Goal: Information Seeking & Learning: Learn about a topic

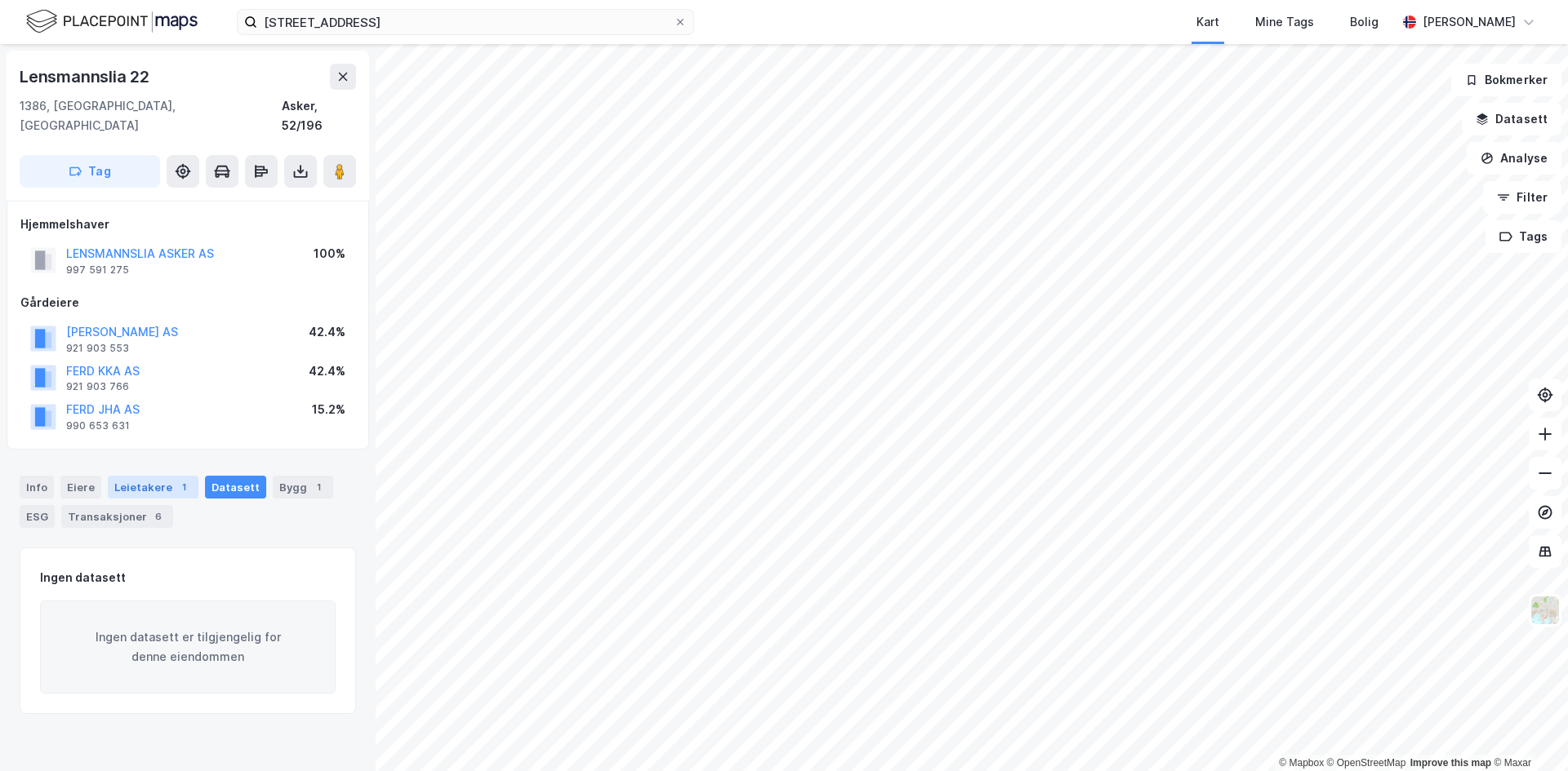
click at [155, 476] on div "Leietakere 1" at bounding box center [153, 487] width 91 height 23
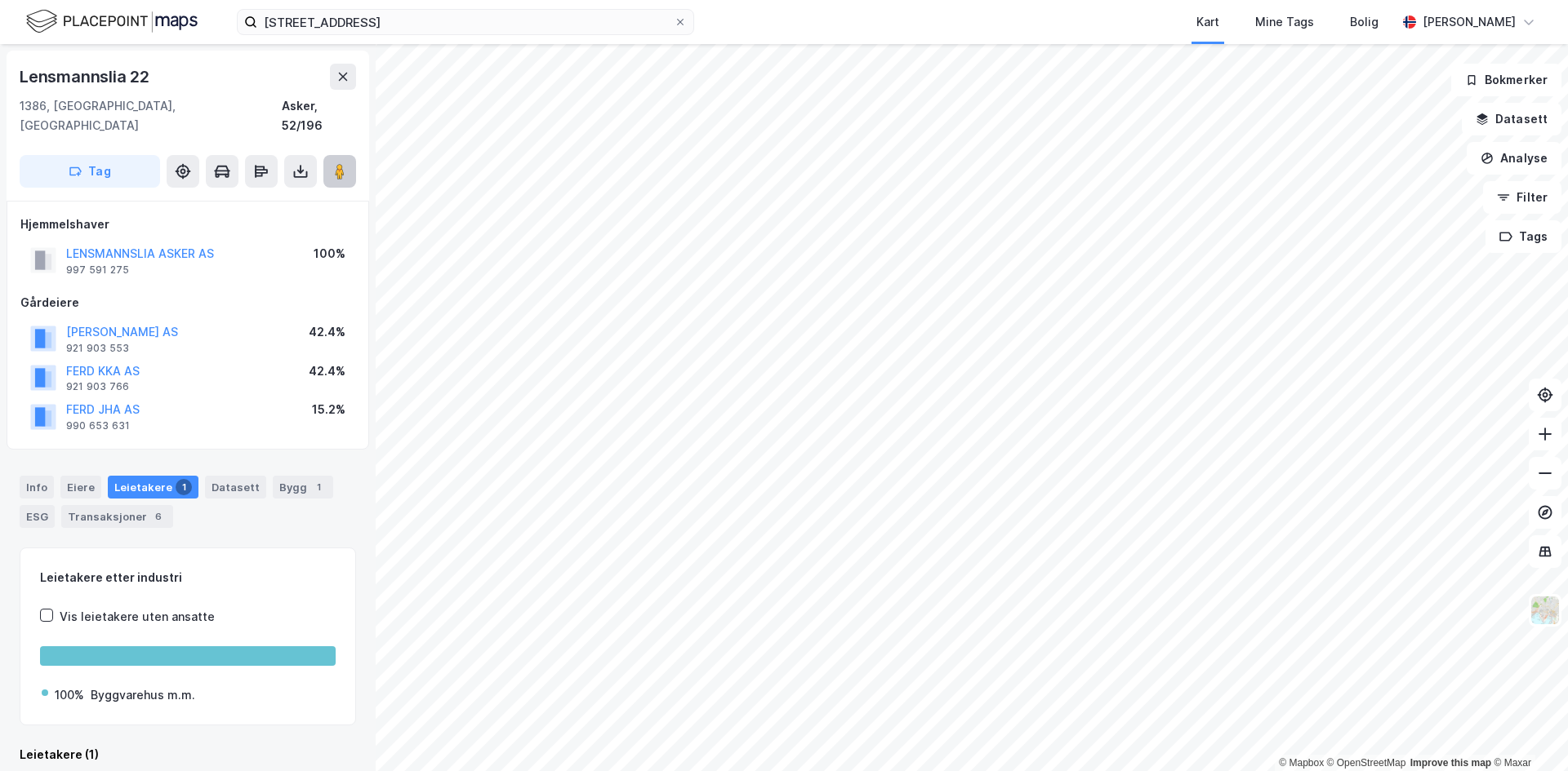
click at [341, 155] on button at bounding box center [340, 171] width 33 height 33
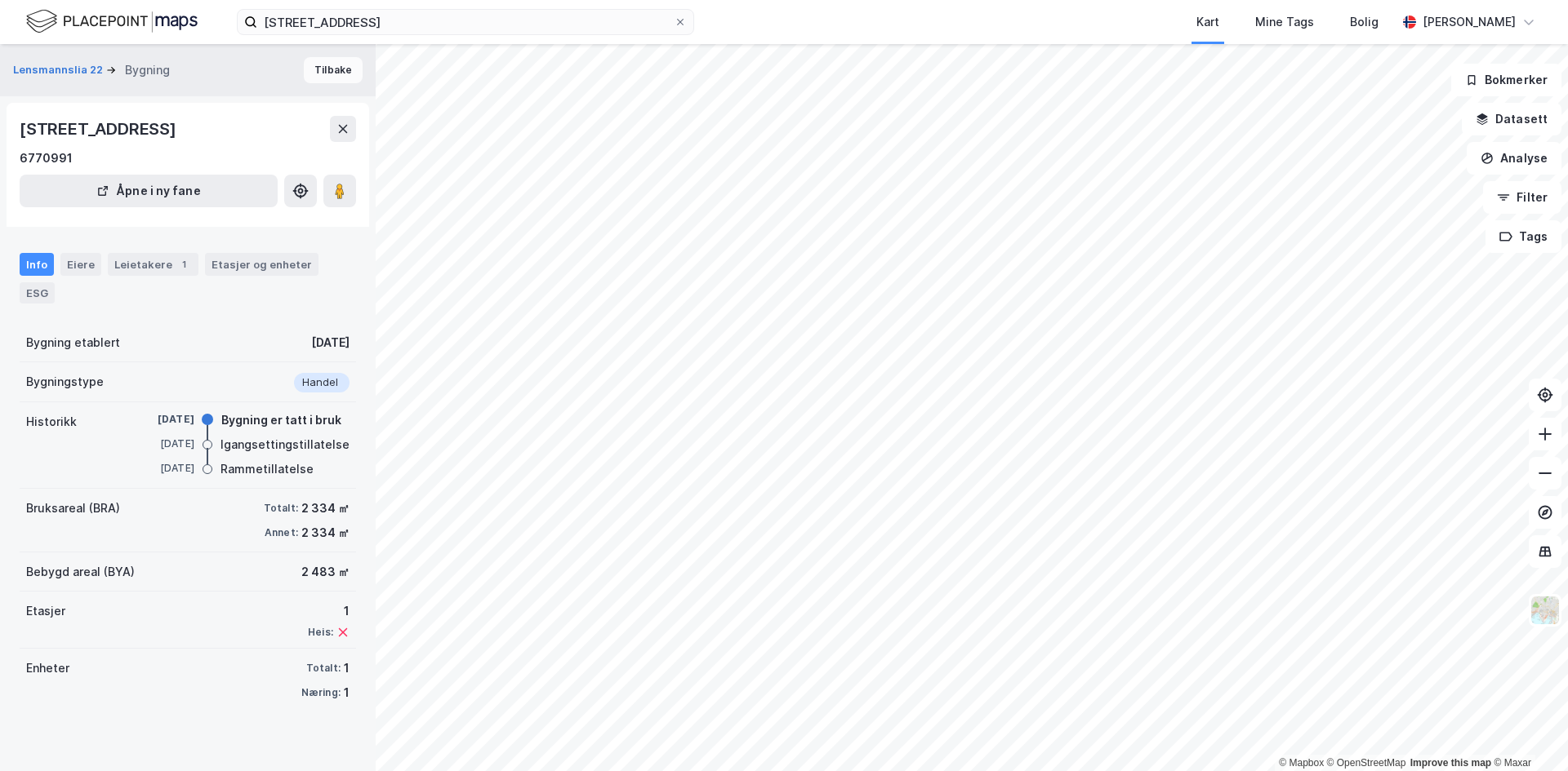
click at [315, 72] on button "Tilbake" at bounding box center [332, 70] width 59 height 26
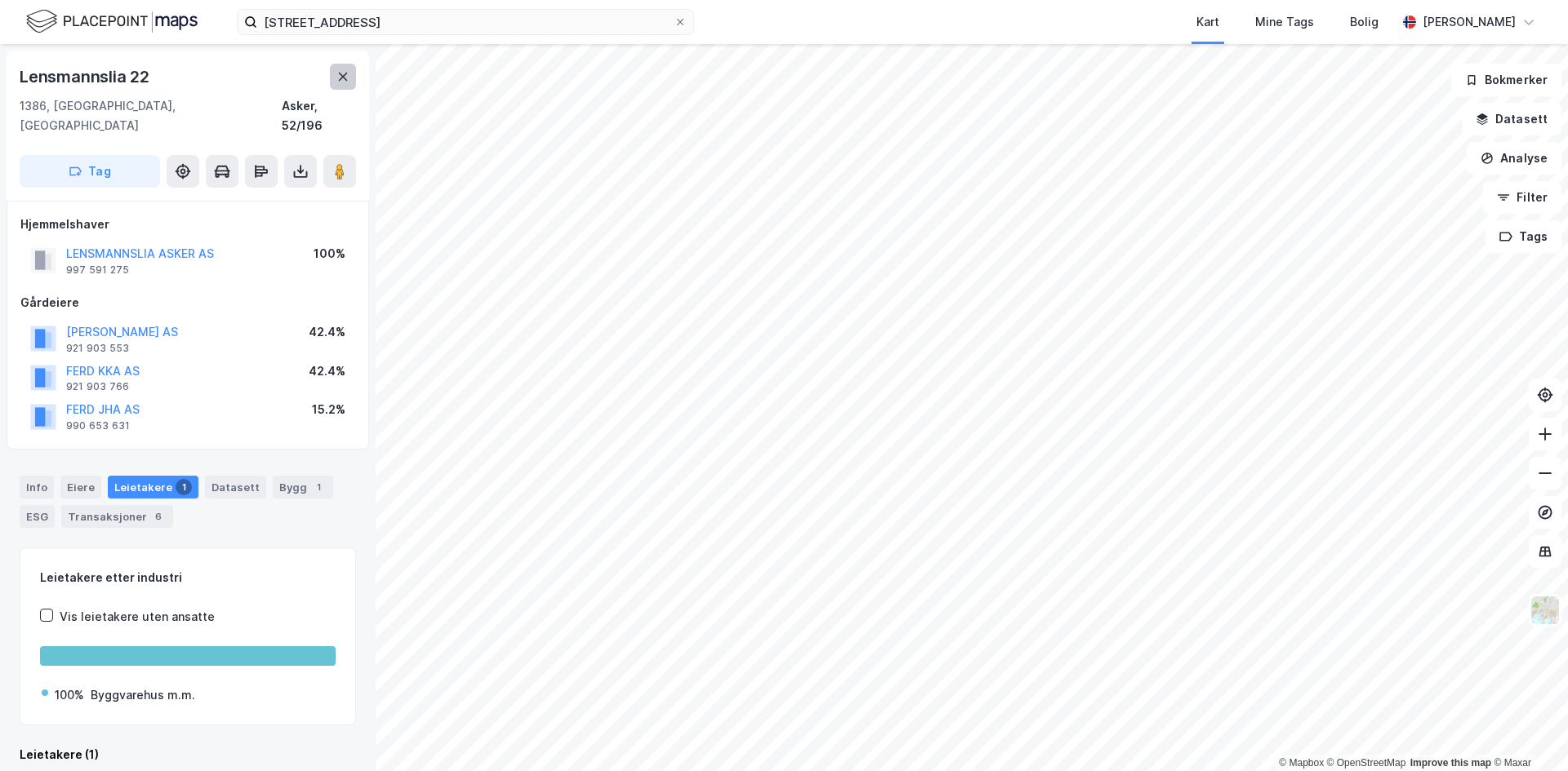
click at [336, 75] on icon at bounding box center [342, 76] width 13 height 13
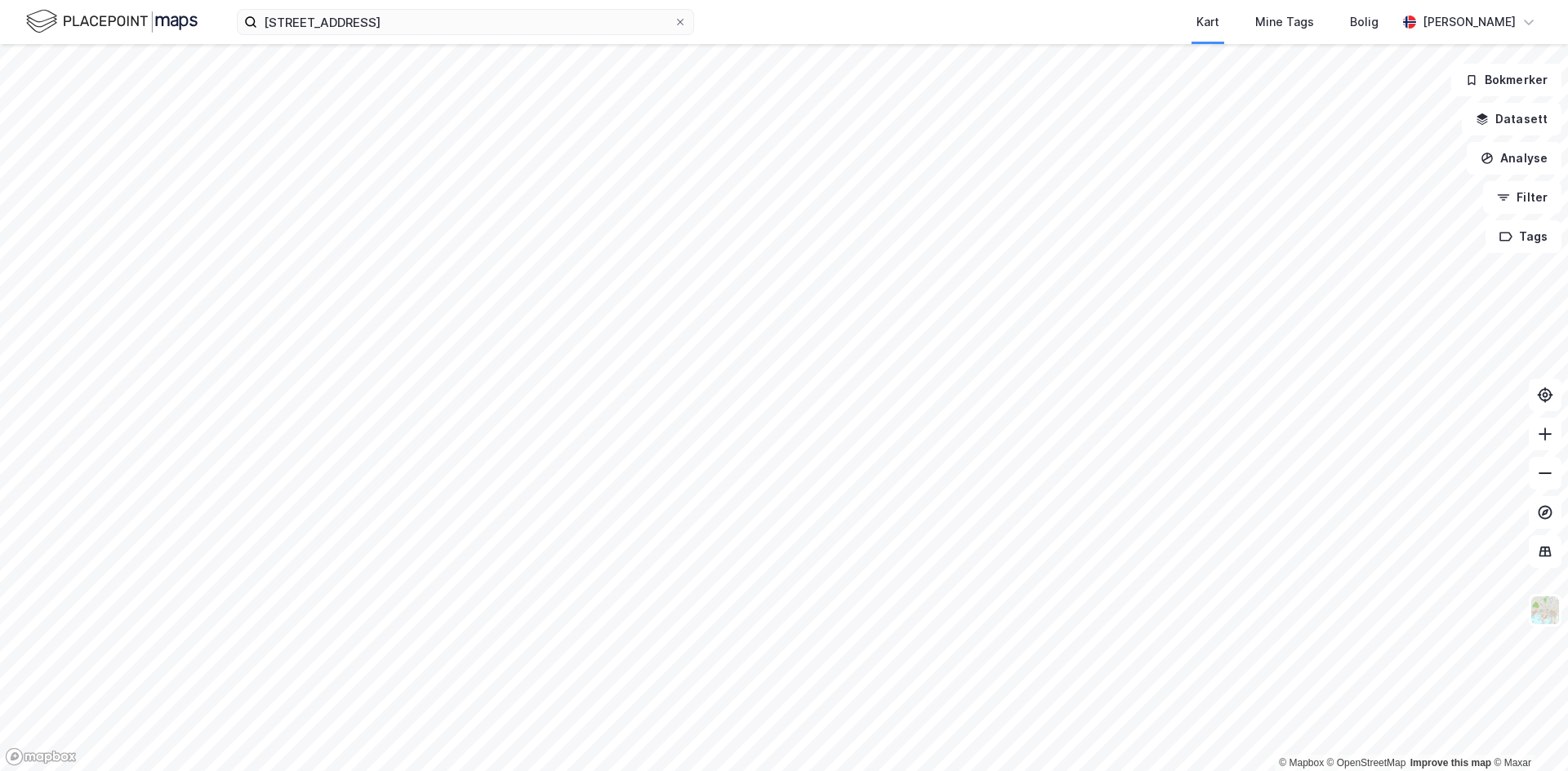
click at [612, 770] on html "hegdehaugsveien 22 Kart Mine Tags Bolig Håvard Skaland © Mapbox © OpenStreetMap…" at bounding box center [784, 386] width 1568 height 771
click at [537, 13] on input at bounding box center [475, 21] width 436 height 24
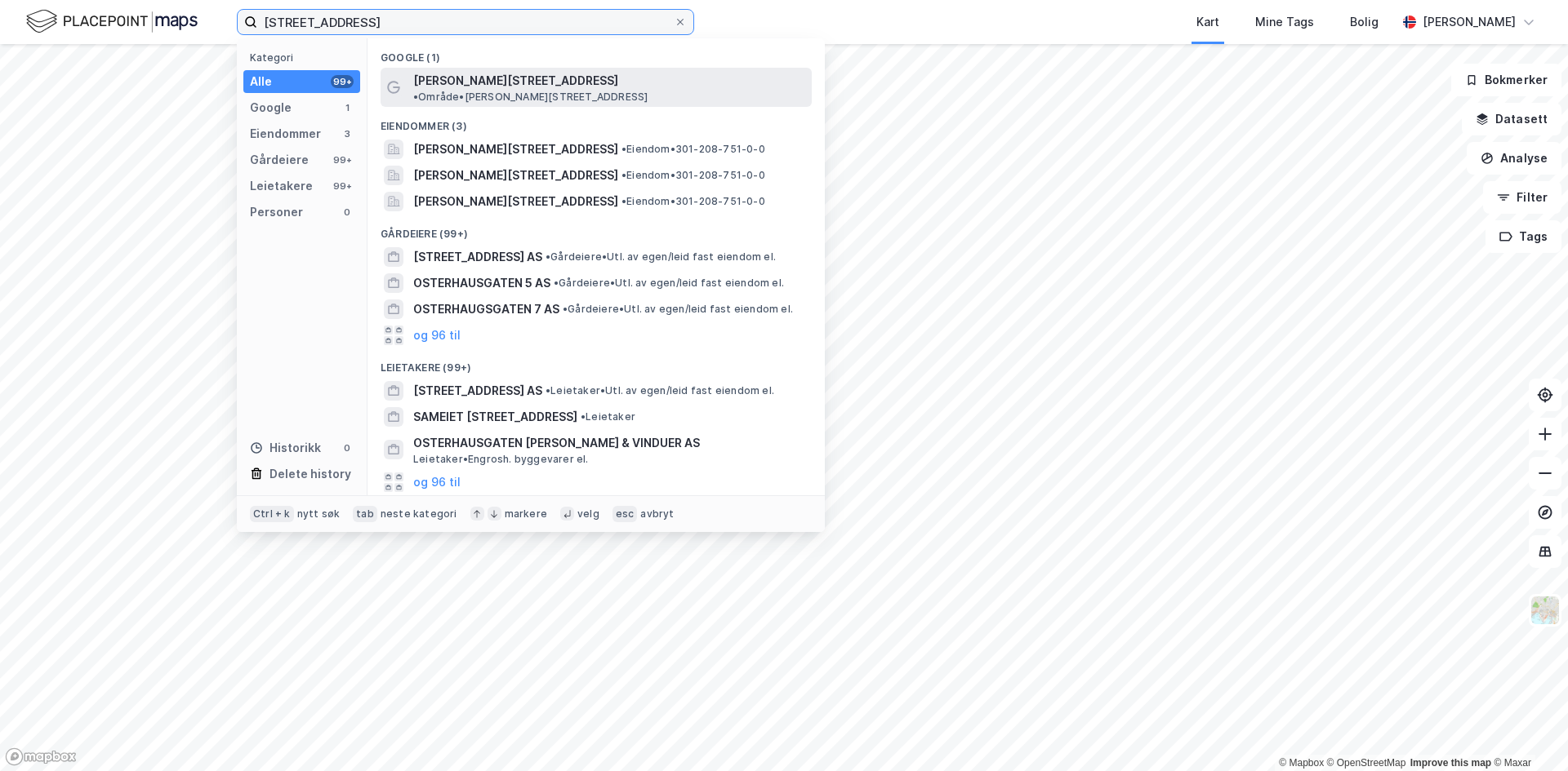
type input "[STREET_ADDRESS]"
click at [518, 84] on div "[PERSON_NAME][STREET_ADDRESS] • Område • [PERSON_NAME][STREET_ADDRESS]" at bounding box center [611, 87] width 395 height 33
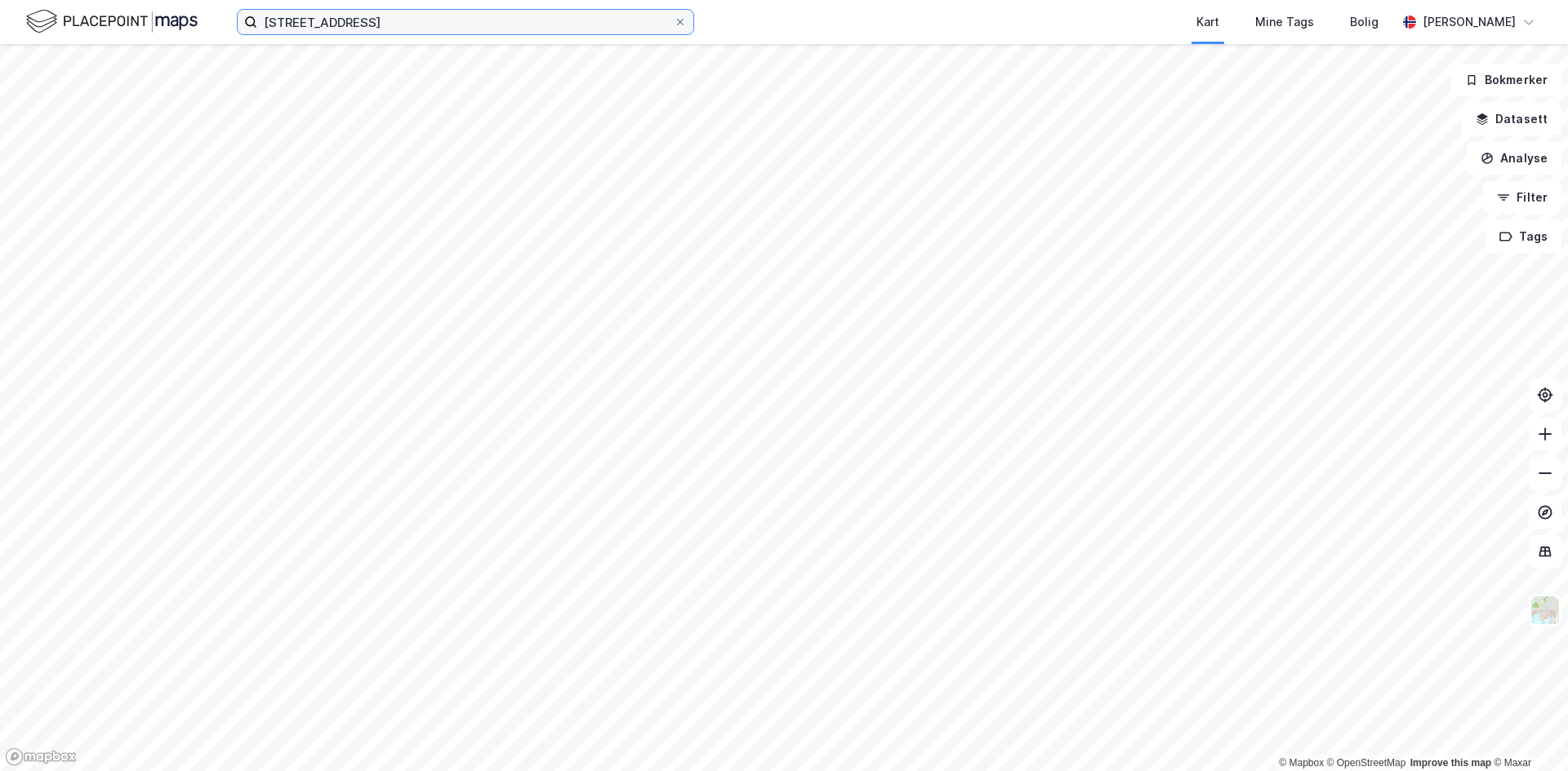
click at [419, 29] on input "[STREET_ADDRESS]" at bounding box center [465, 21] width 417 height 24
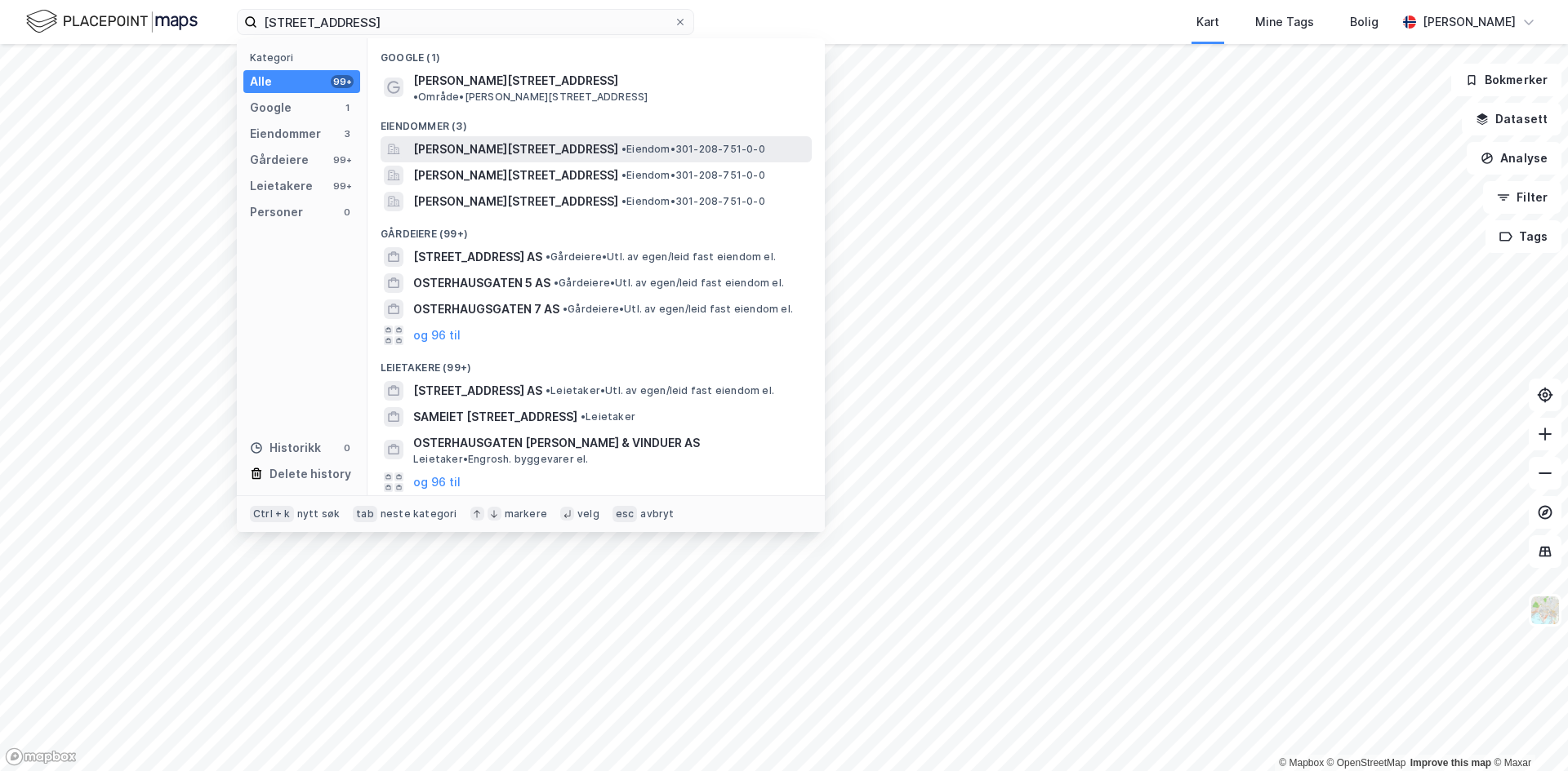
click at [498, 139] on span "[PERSON_NAME][STREET_ADDRESS]" at bounding box center [515, 149] width 204 height 19
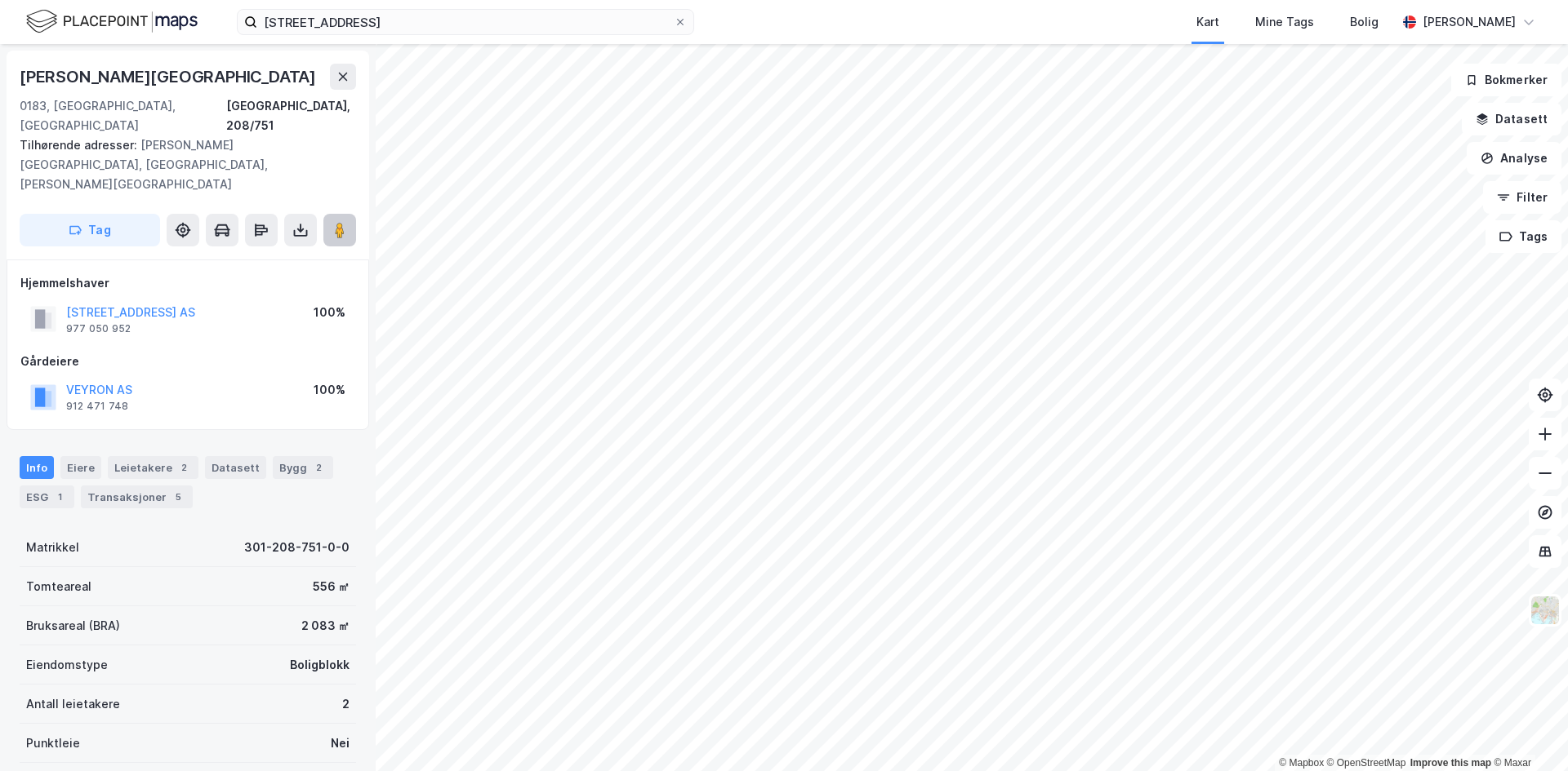
click at [329, 214] on button at bounding box center [340, 231] width 33 height 33
click at [351, 214] on button at bounding box center [340, 231] width 33 height 33
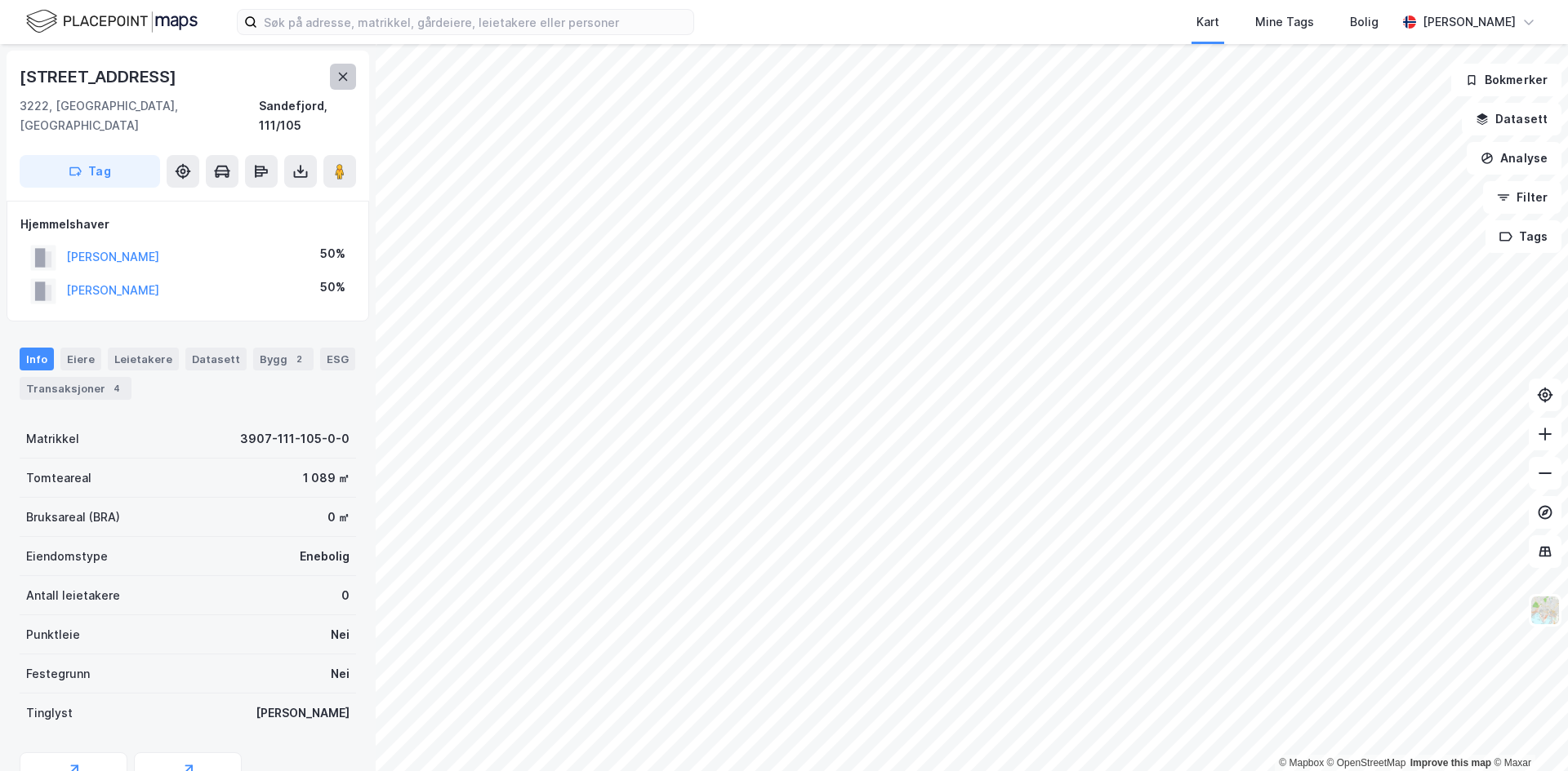
click at [345, 80] on icon at bounding box center [342, 76] width 13 height 13
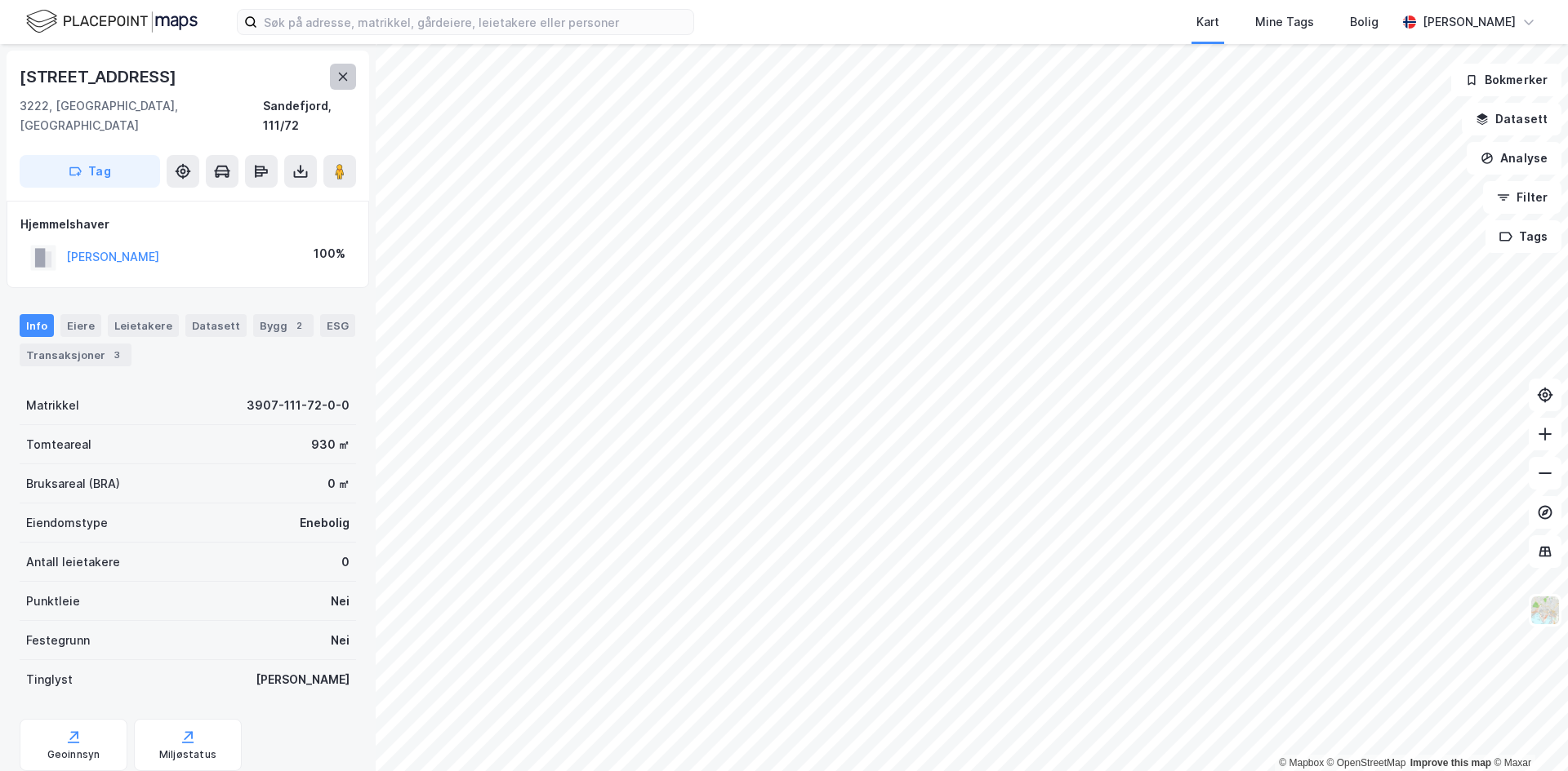
click at [338, 80] on icon at bounding box center [342, 76] width 13 height 13
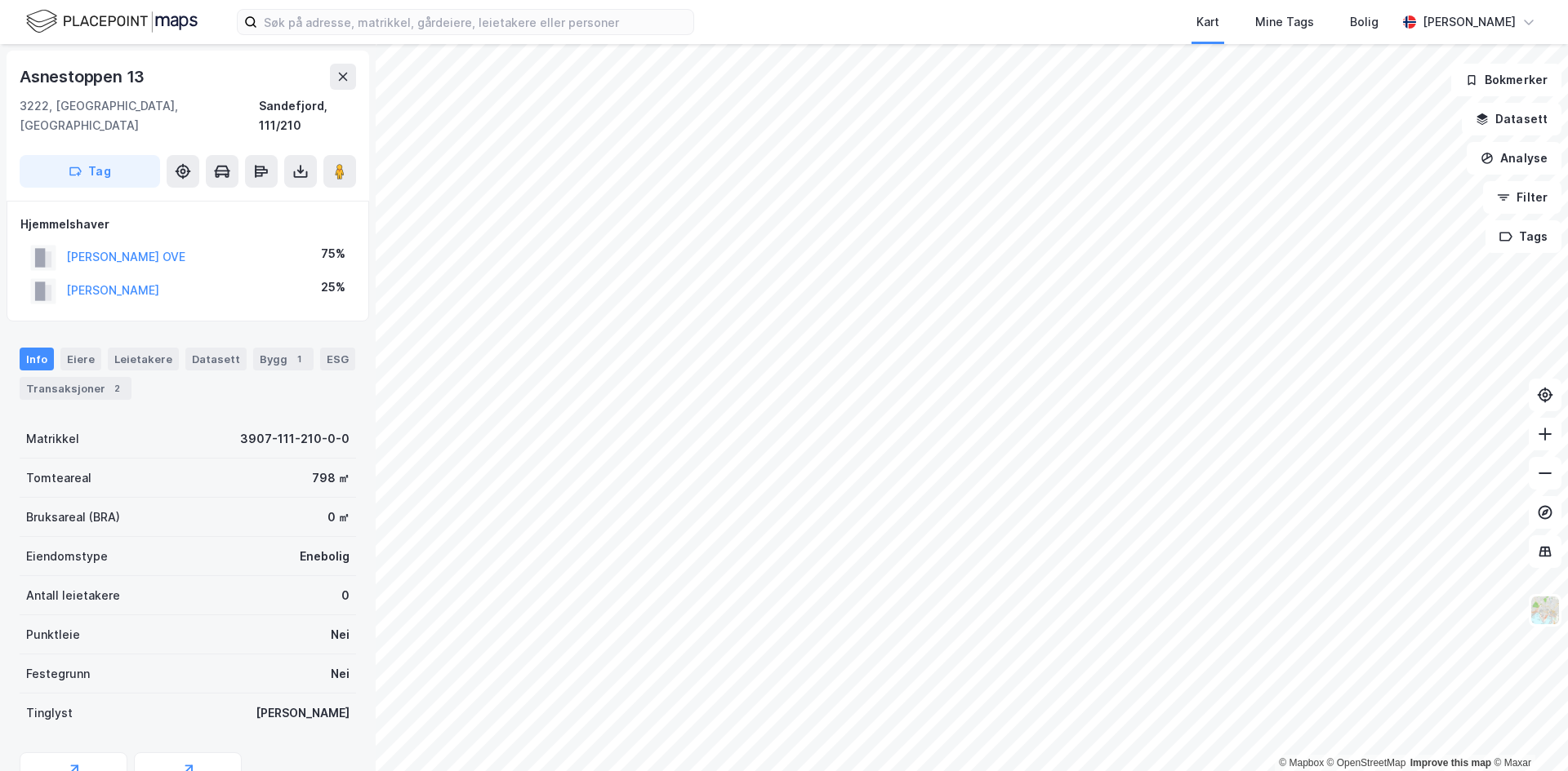
click at [340, 61] on div "Asnestoppen 13 3222, Sandefjord, Vestfold Sandefjord, 111/210 Tag" at bounding box center [188, 125] width 362 height 150
click at [347, 84] on button at bounding box center [342, 77] width 26 height 26
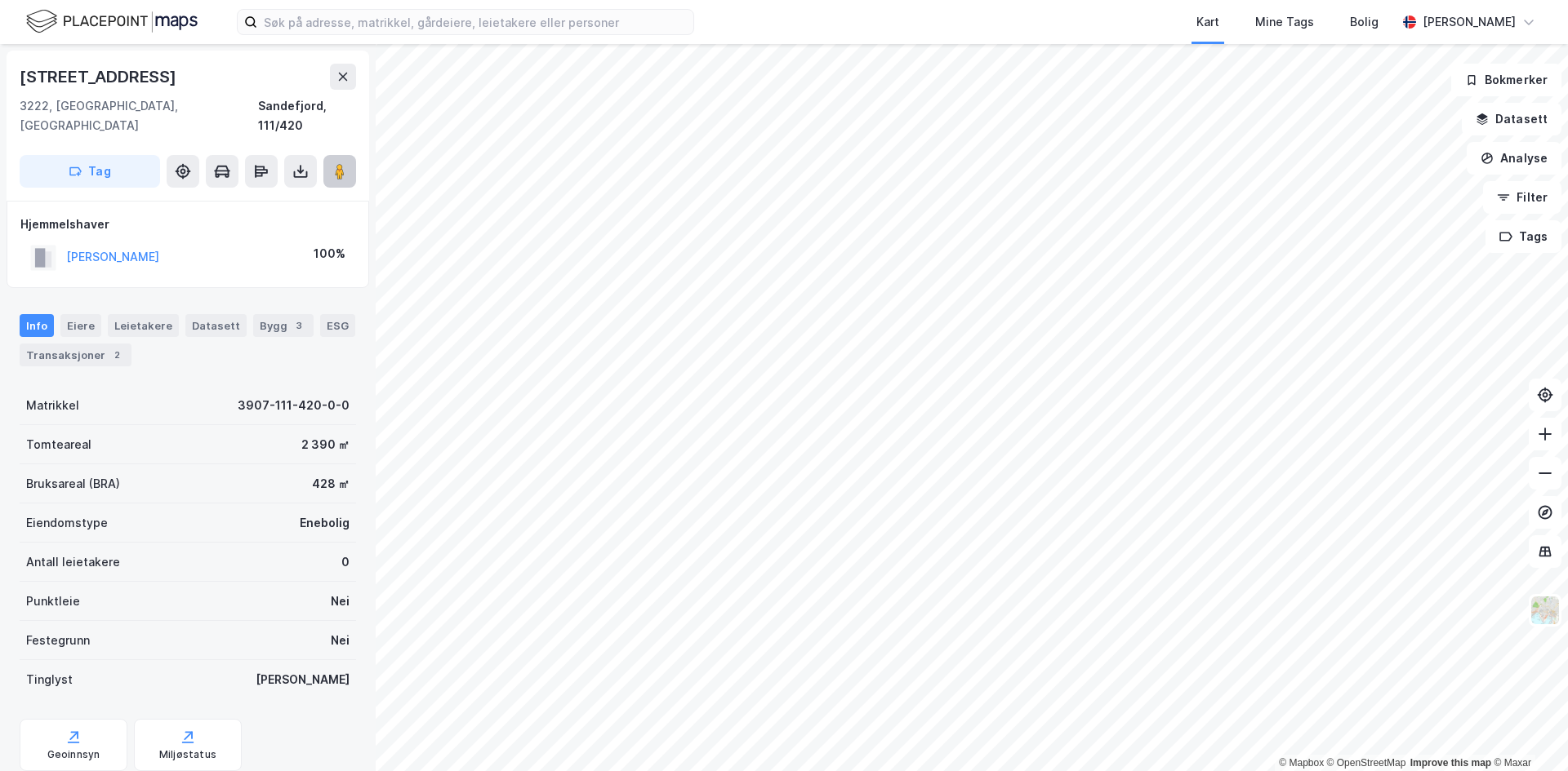
click at [340, 164] on image at bounding box center [339, 171] width 10 height 16
click at [112, 347] on div "2" at bounding box center [116, 355] width 16 height 16
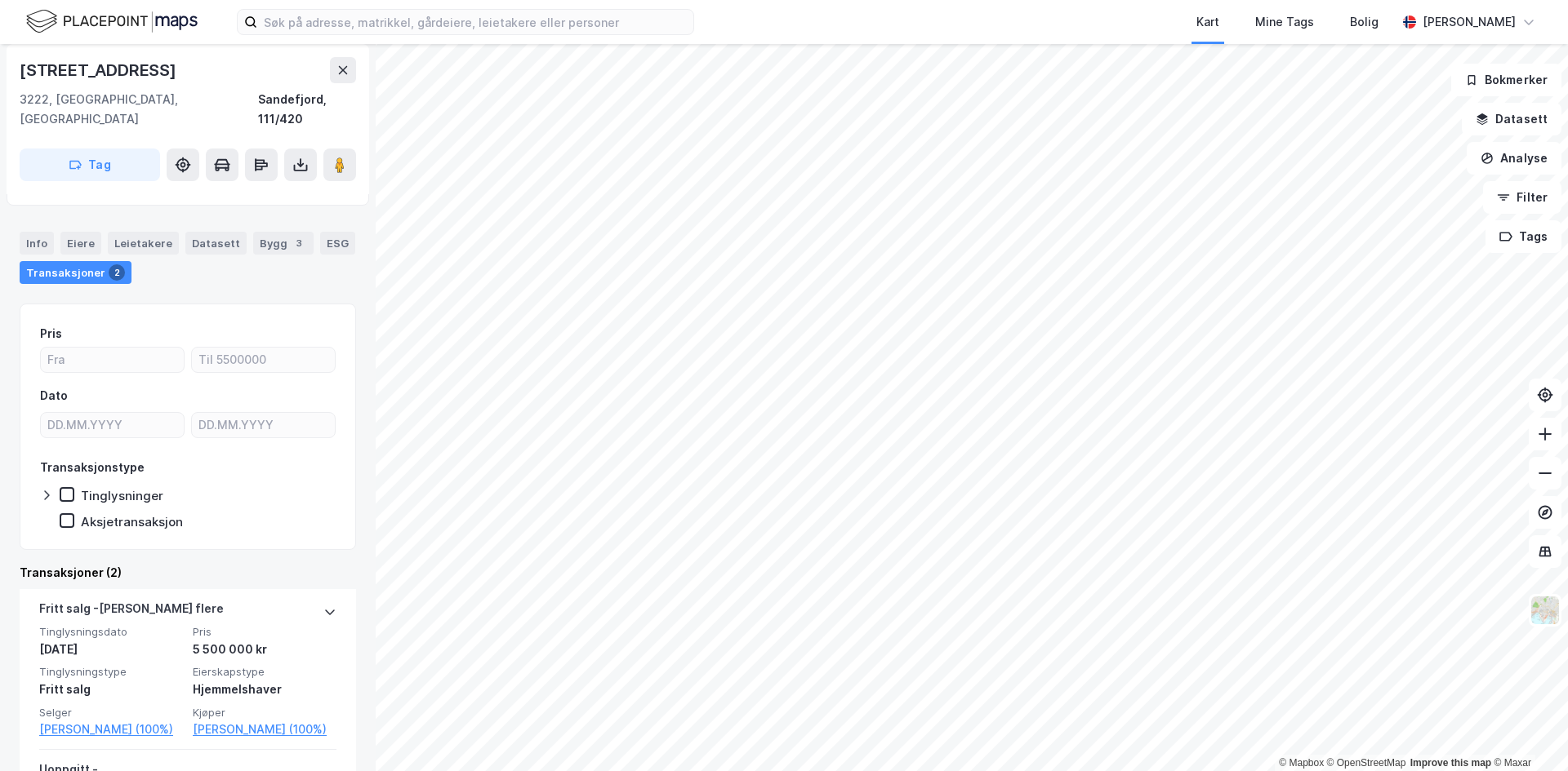
scroll to position [261, 0]
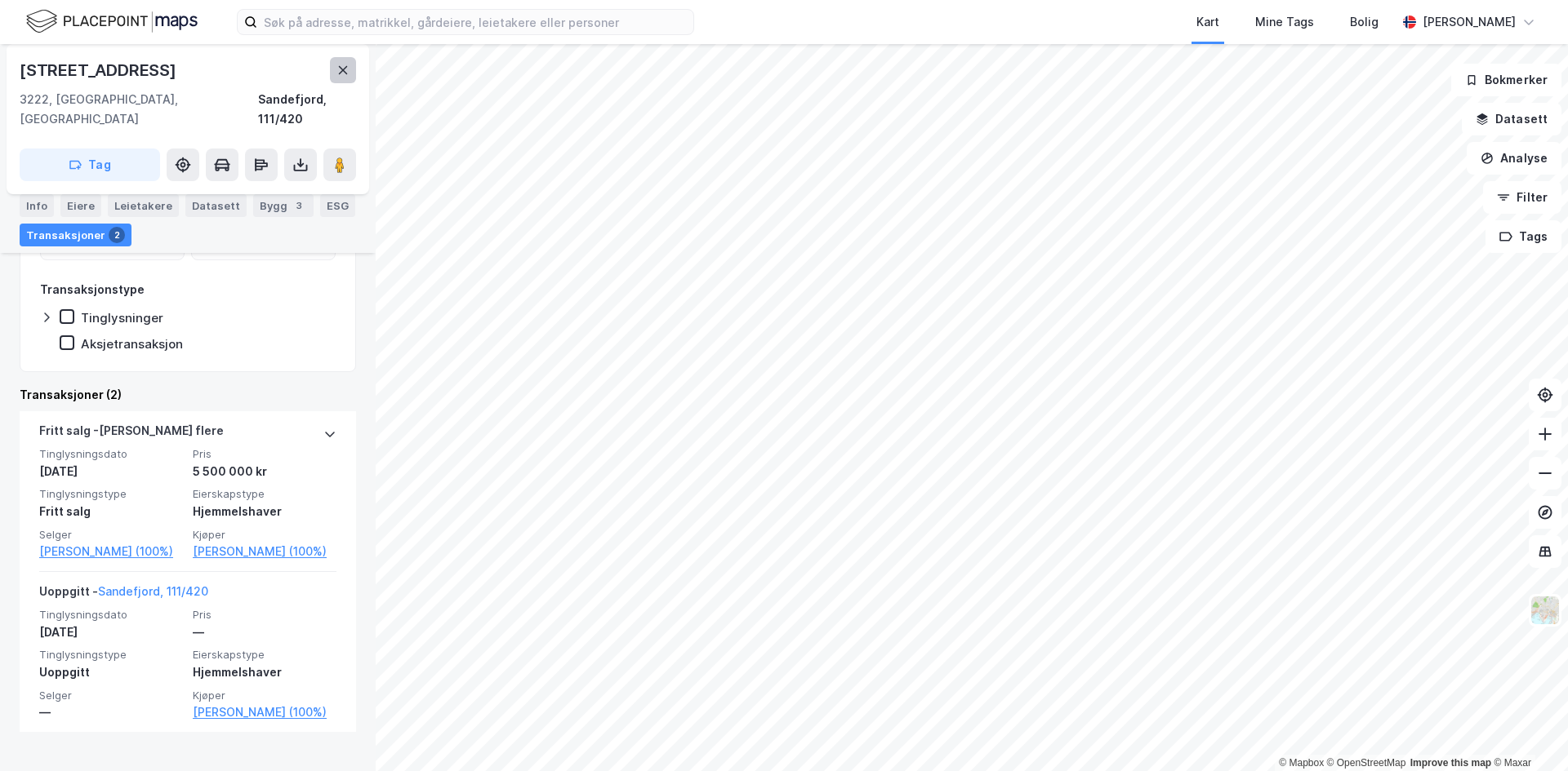
click at [338, 62] on button at bounding box center [342, 70] width 26 height 26
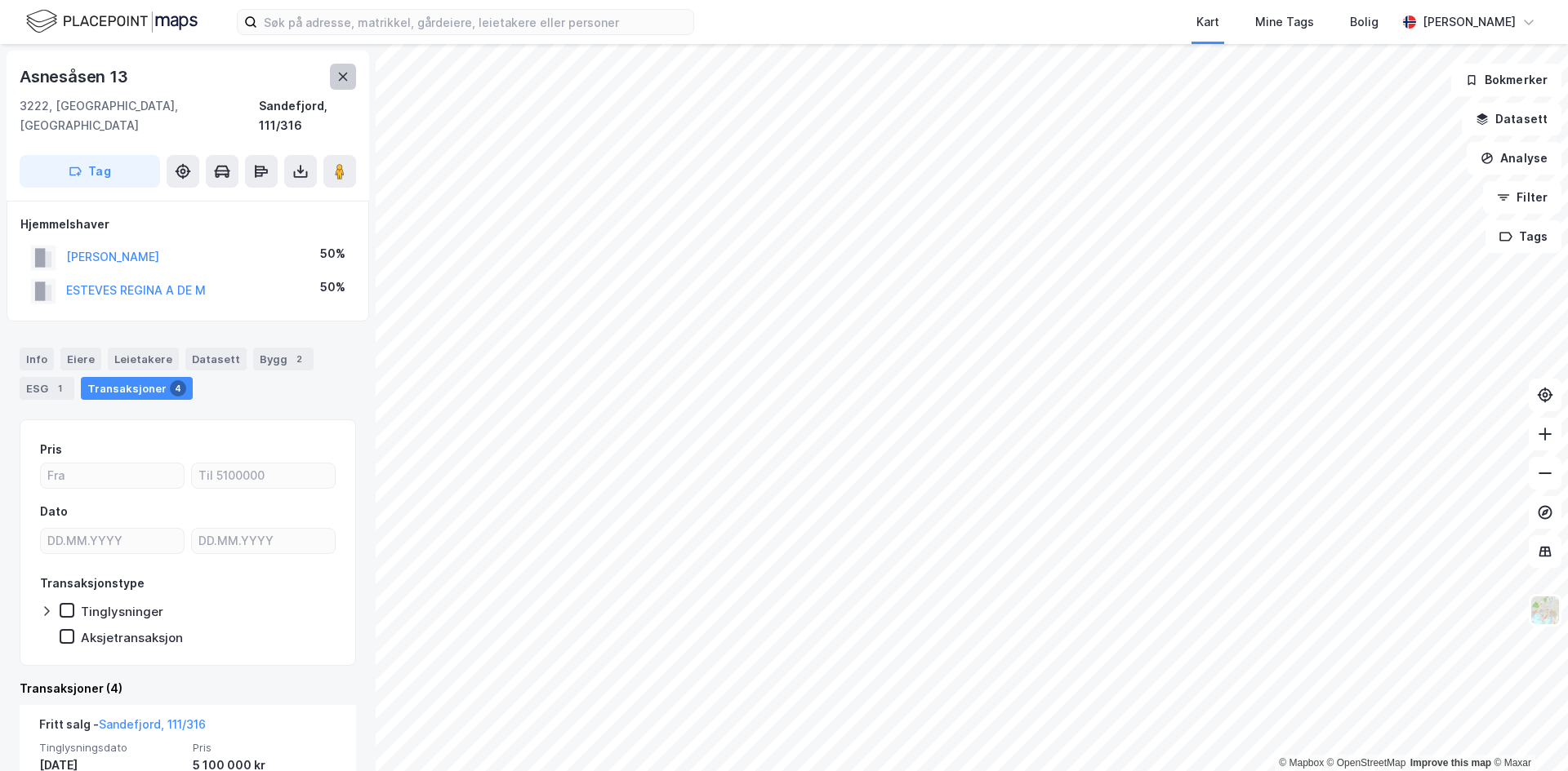
click at [335, 83] on button at bounding box center [342, 77] width 26 height 26
